Goal: Information Seeking & Learning: Learn about a topic

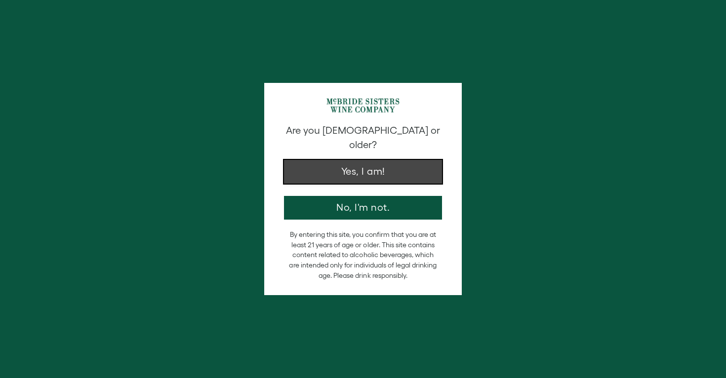
click at [363, 160] on button "Yes, I am!" at bounding box center [363, 172] width 158 height 24
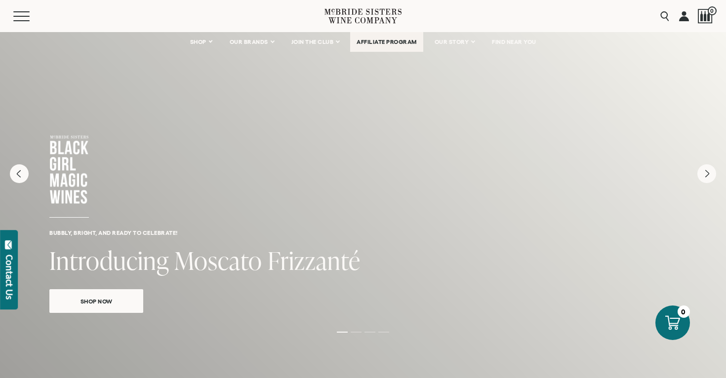
click at [385, 47] on link "AFFILIATE PROGRAM" at bounding box center [386, 42] width 73 height 20
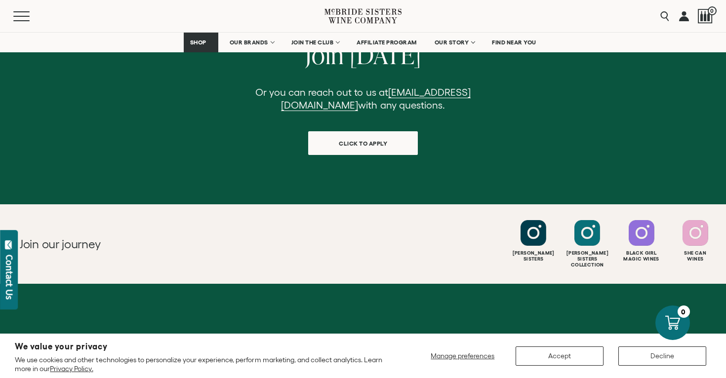
scroll to position [1131, 0]
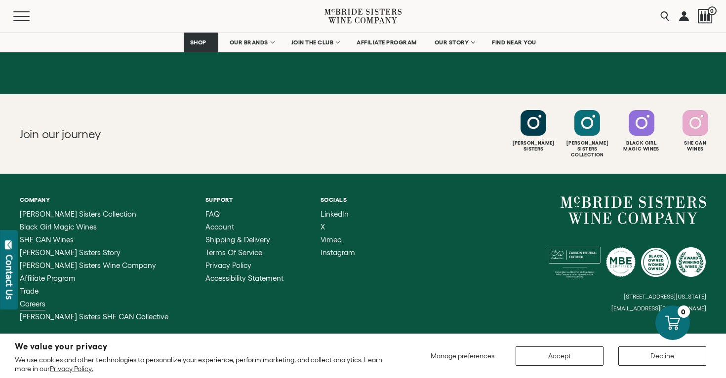
click at [38, 300] on span "Careers" at bounding box center [33, 304] width 26 height 8
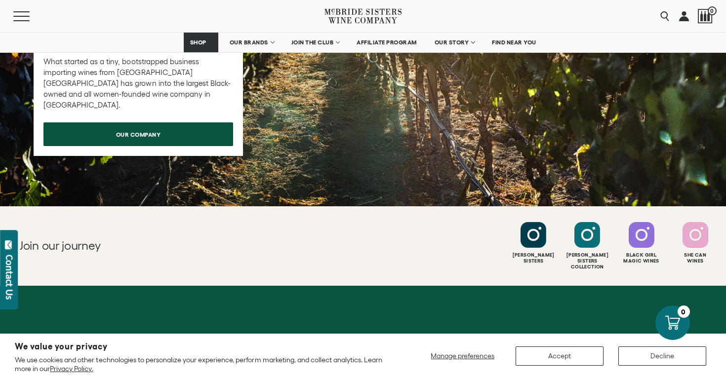
scroll to position [1000, 0]
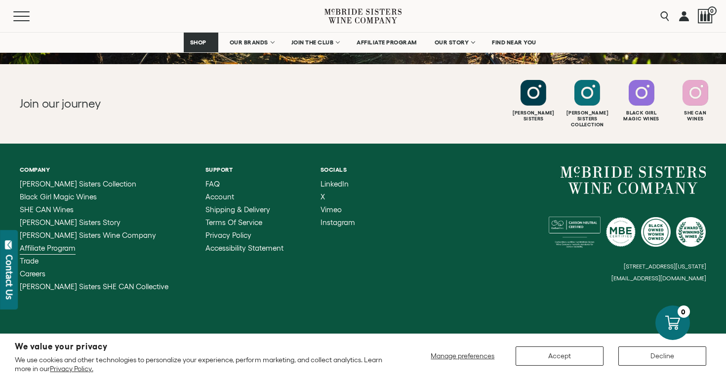
click at [65, 246] on span "Affiliate Program" at bounding box center [48, 248] width 56 height 8
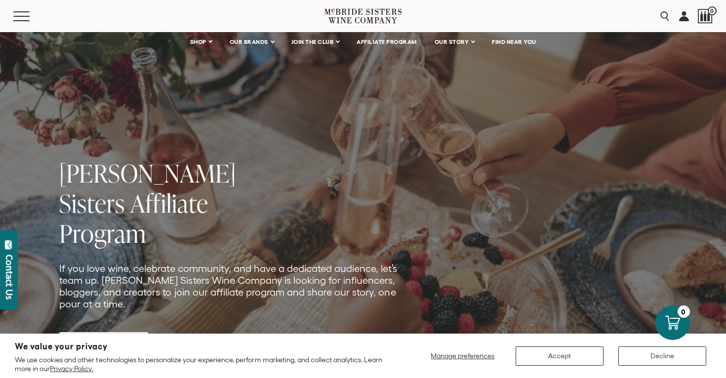
scroll to position [18, 0]
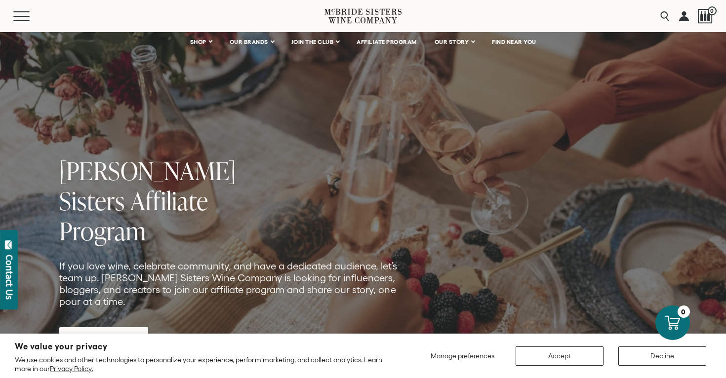
click at [92, 330] on span "APPLY NOW" at bounding box center [103, 339] width 69 height 19
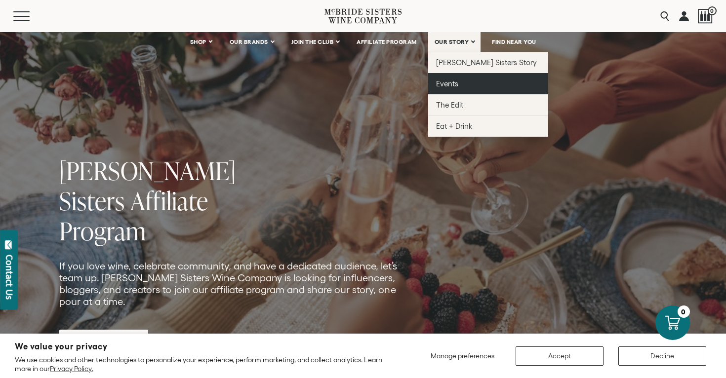
click at [445, 87] on span "Events" at bounding box center [447, 83] width 22 height 8
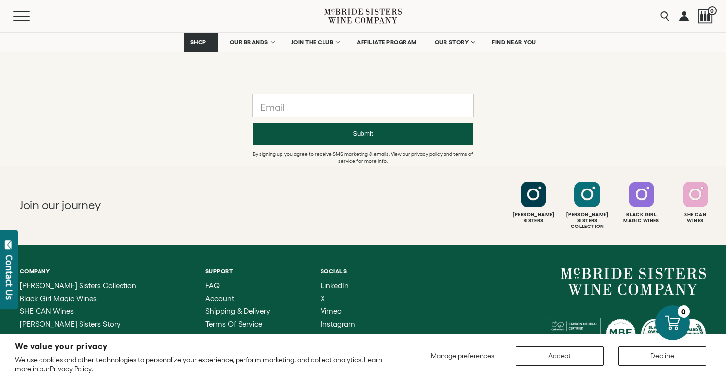
scroll to position [1052, 0]
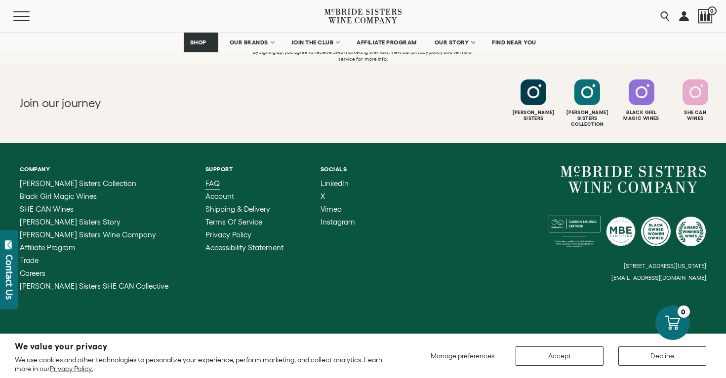
click at [205, 180] on span "FAQ" at bounding box center [212, 183] width 14 height 8
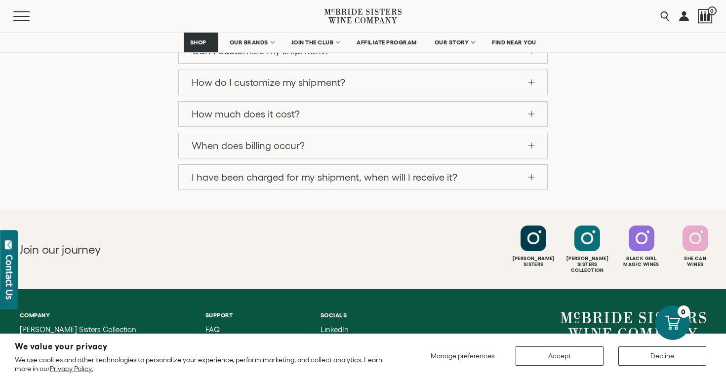
scroll to position [1032, 0]
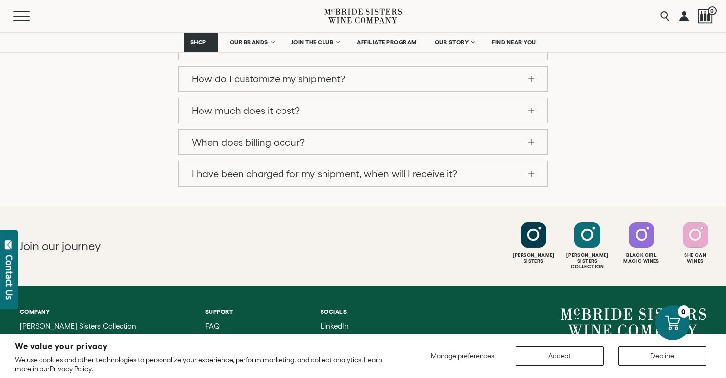
drag, startPoint x: 709, startPoint y: 273, endPoint x: 622, endPoint y: 271, distance: 86.9
click at [622, 286] on div "Company [PERSON_NAME] Sisters Collection Black Girl Magic Wines SHE CAN Wines […" at bounding box center [363, 371] width 726 height 170
click at [5, 293] on div "Contact Us" at bounding box center [9, 277] width 10 height 45
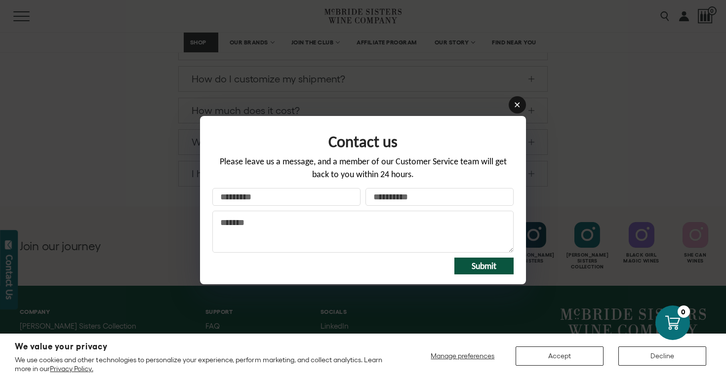
click at [514, 110] on link at bounding box center [516, 104] width 17 height 17
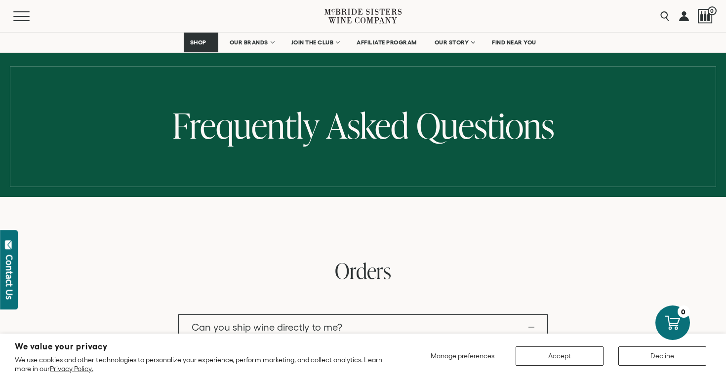
scroll to position [0, 0]
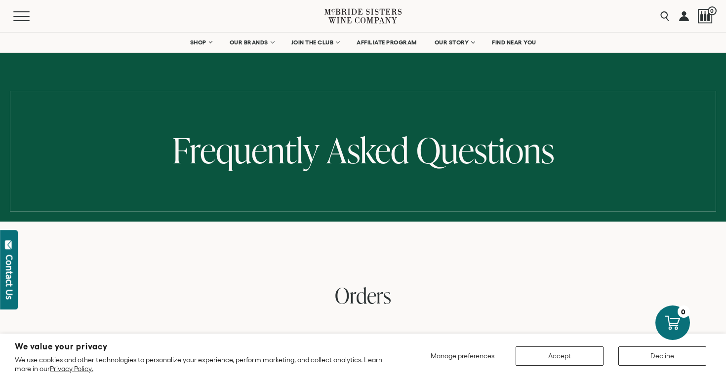
click at [564, 6] on div "Menu Search 0" at bounding box center [363, 16] width 726 height 32
